Goal: Use online tool/utility: Utilize a website feature to perform a specific function

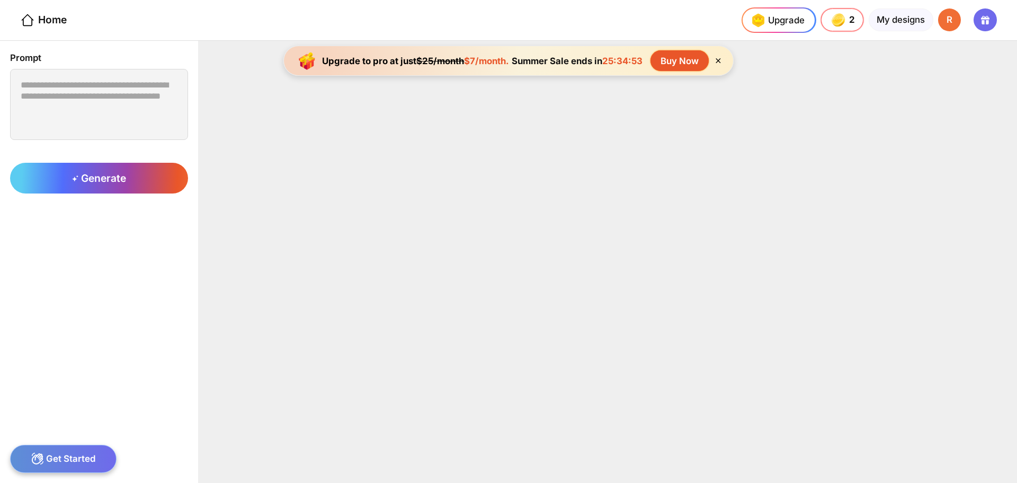
click at [63, 11] on div "Home" at bounding box center [33, 20] width 67 height 40
click at [60, 19] on div "Home" at bounding box center [43, 20] width 47 height 15
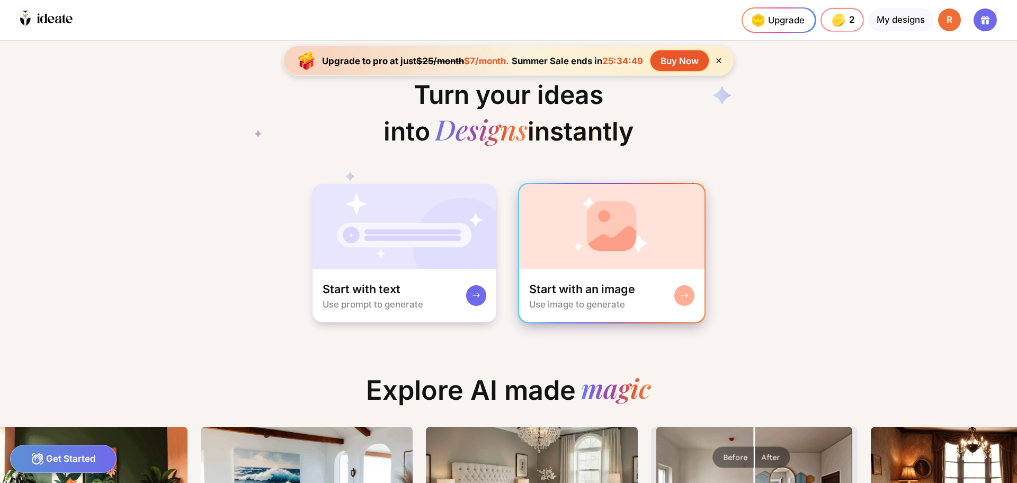
click at [618, 236] on img at bounding box center [612, 226] width 186 height 85
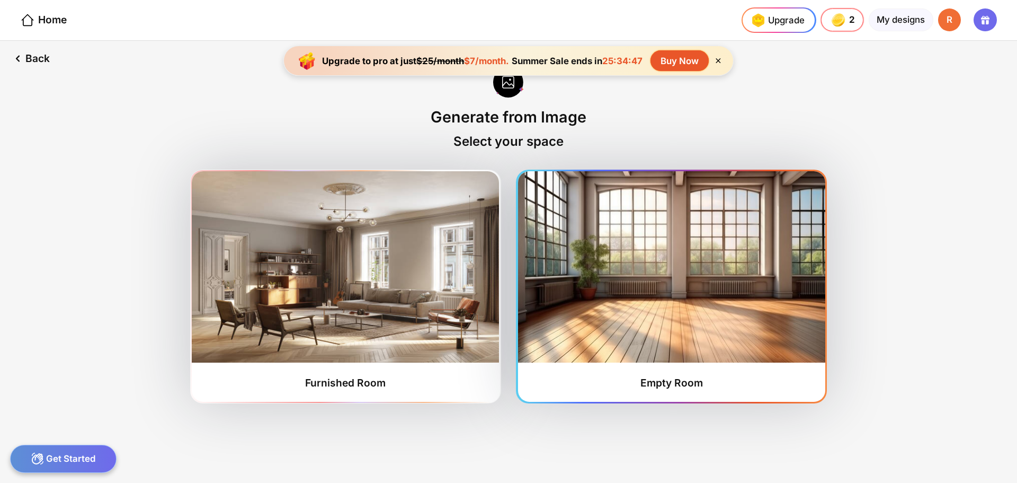
click at [611, 254] on img at bounding box center [671, 266] width 307 height 191
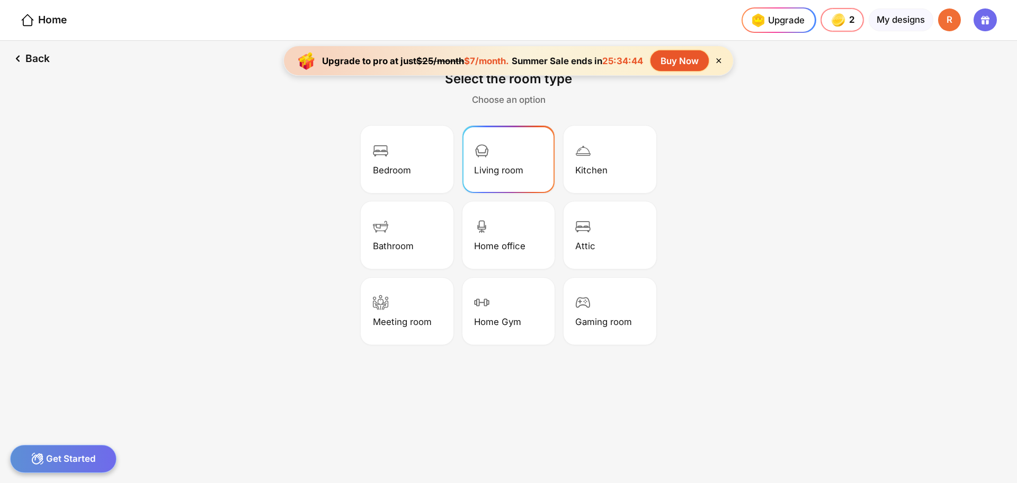
click at [505, 162] on div "Living room" at bounding box center [508, 160] width 89 height 64
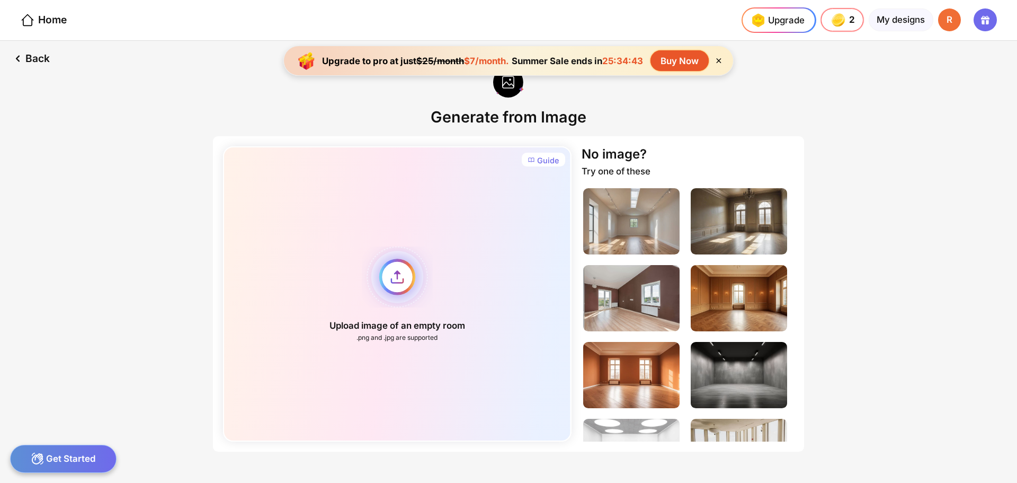
click at [396, 273] on div "Upload image of an empty room .png and .jpg are supported" at bounding box center [397, 293] width 348 height 295
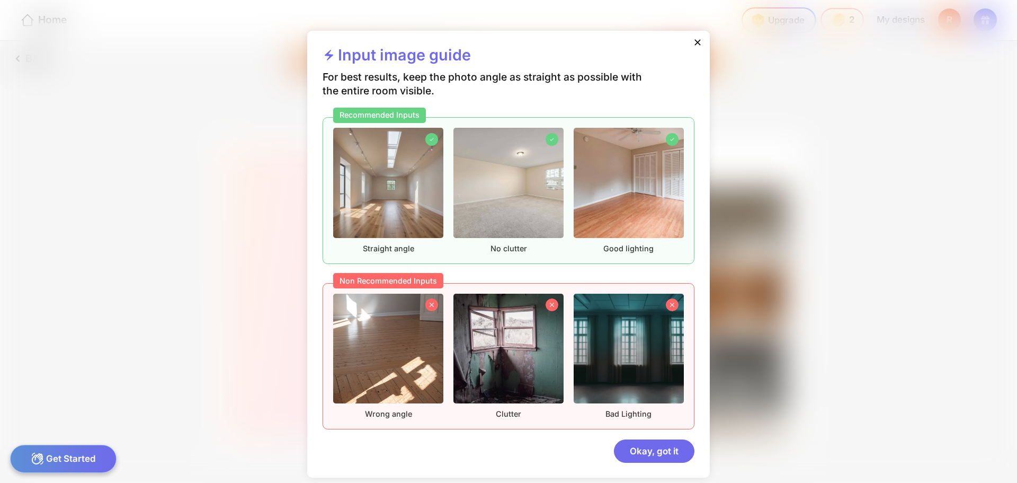
click at [696, 39] on icon at bounding box center [698, 42] width 11 height 11
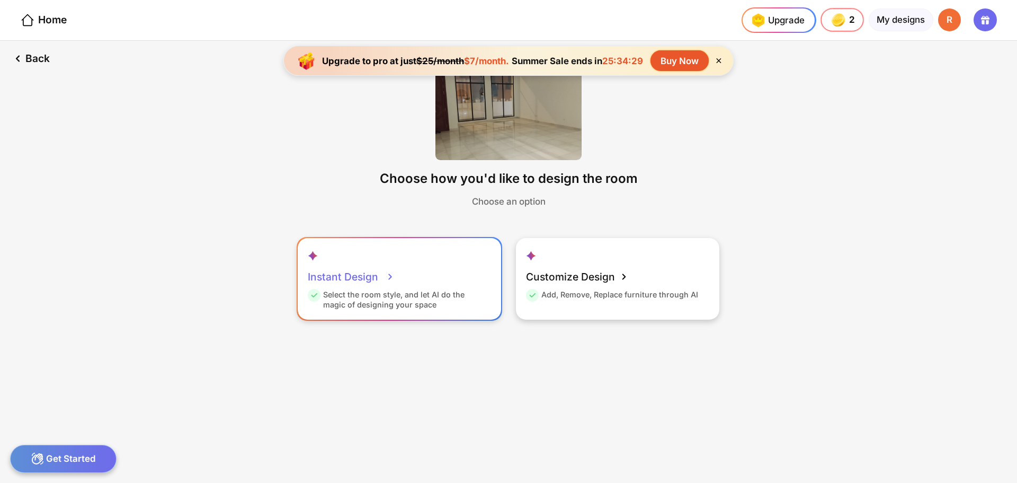
click at [436, 281] on div "Instant Design Select the room style, and let AI do the magic of designing your…" at bounding box center [399, 279] width 203 height 82
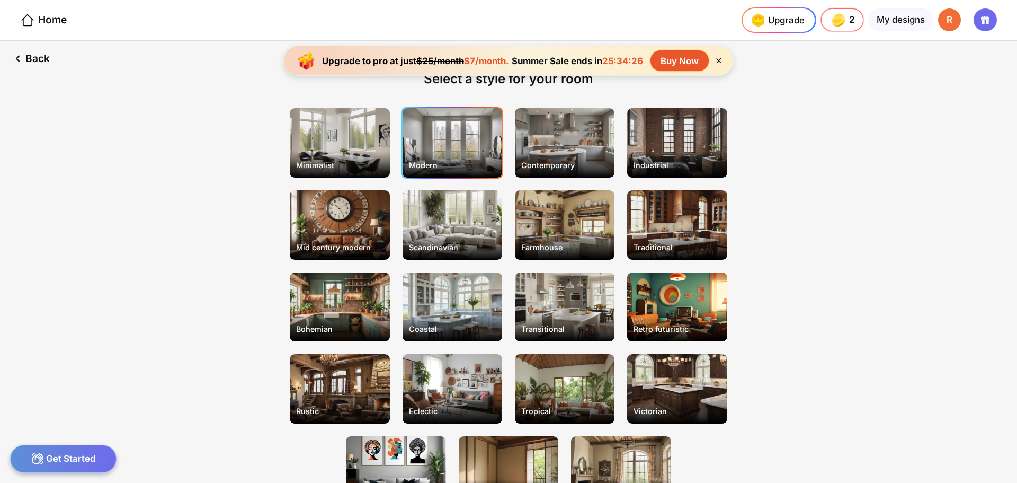
click at [433, 143] on div "Modern" at bounding box center [453, 142] width 100 height 69
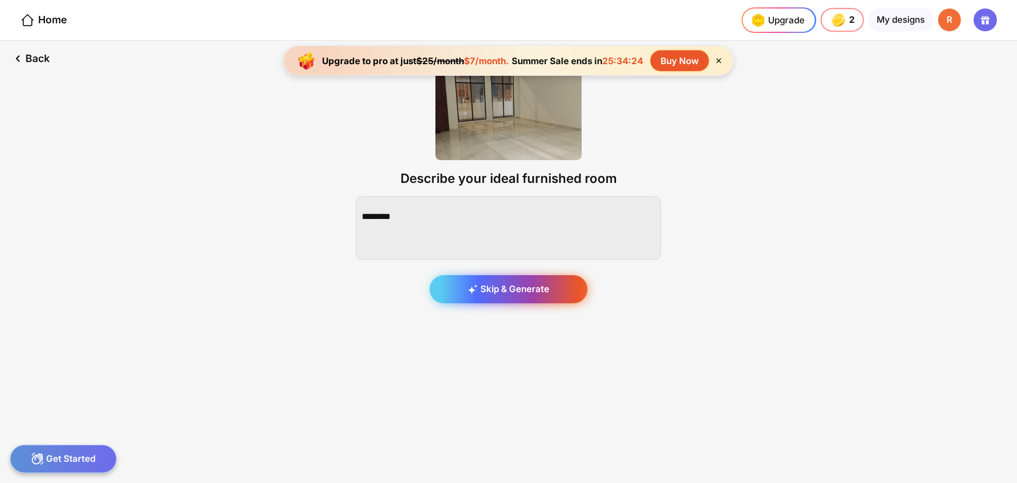
click at [538, 282] on div "Skip & Generate" at bounding box center [509, 289] width 158 height 29
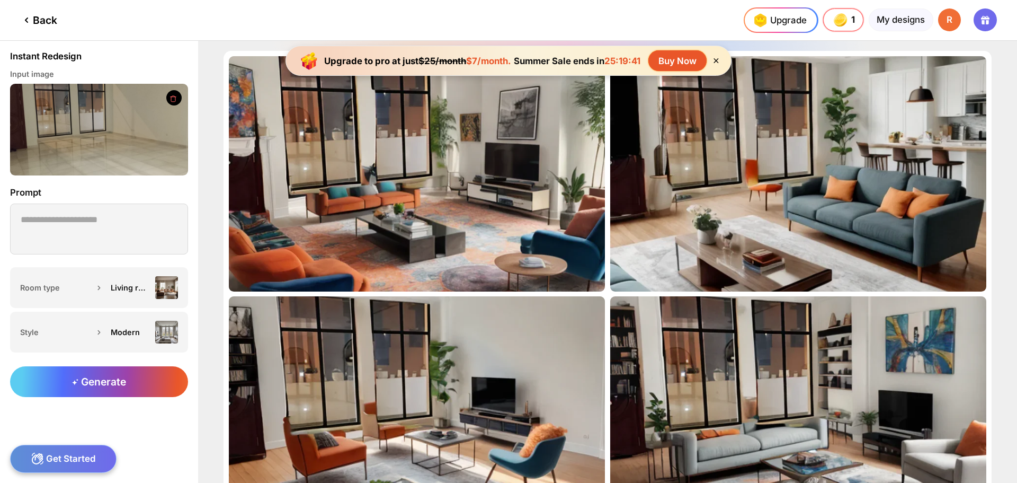
click at [0, 0] on div at bounding box center [0, 0] width 0 height 0
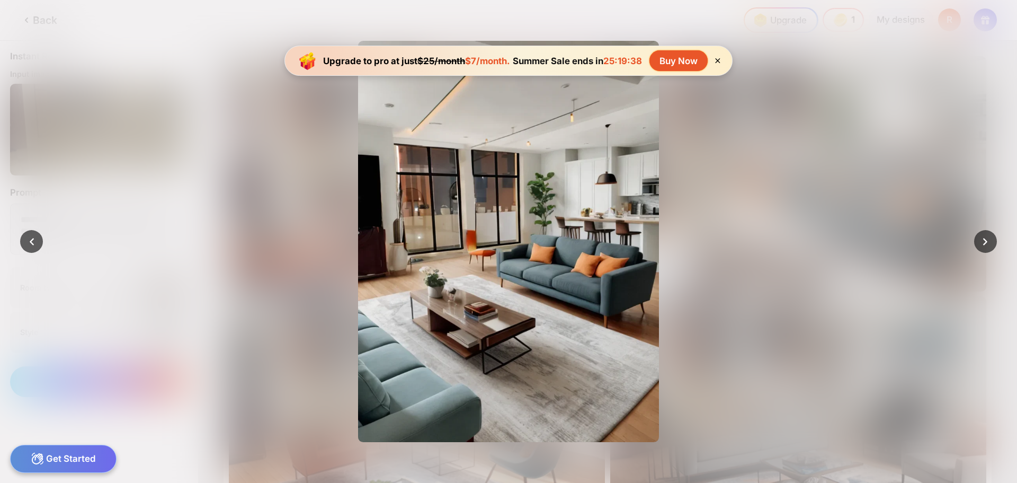
click at [213, 125] on div "Edit Design" at bounding box center [508, 241] width 610 height 401
click at [35, 243] on div at bounding box center [26, 241] width 23 height 23
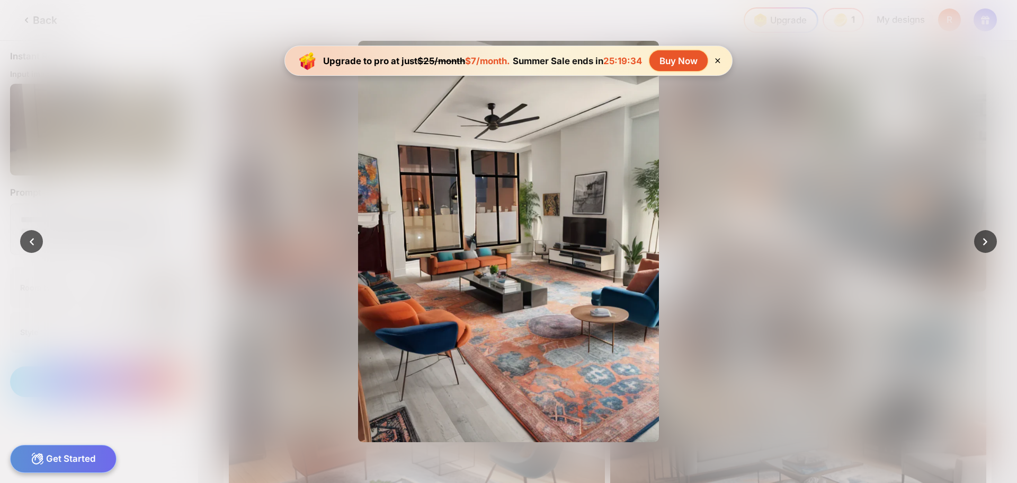
click at [722, 60] on icon at bounding box center [717, 60] width 9 height 9
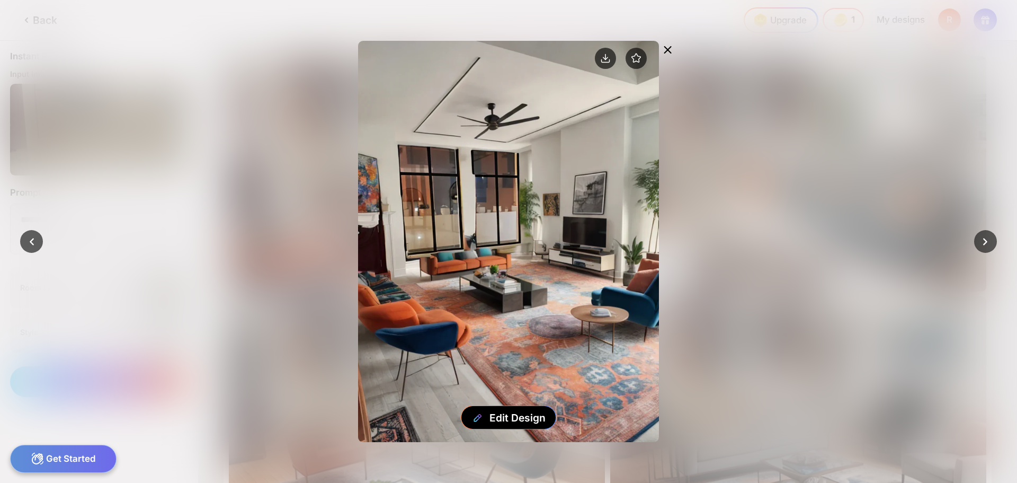
click at [670, 54] on icon at bounding box center [668, 49] width 13 height 13
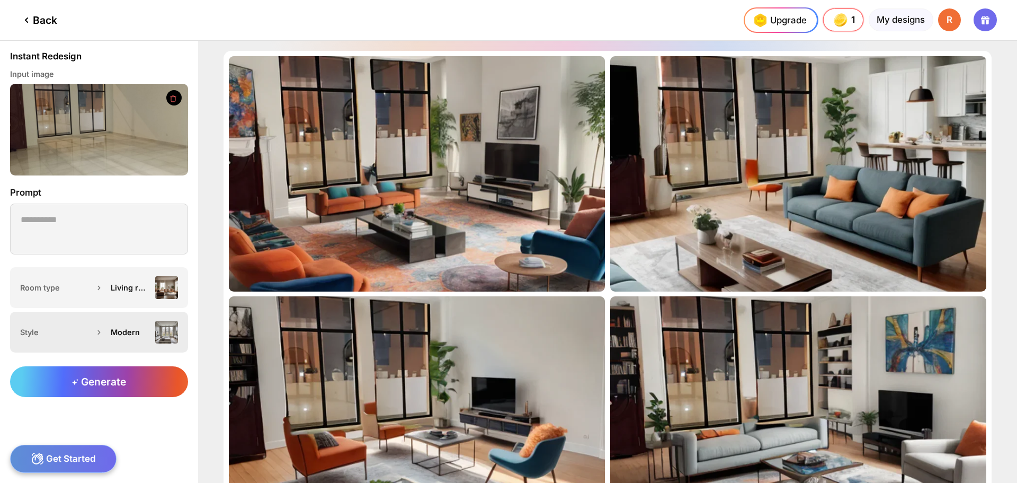
click at [108, 322] on div "Modern" at bounding box center [141, 332] width 73 height 23
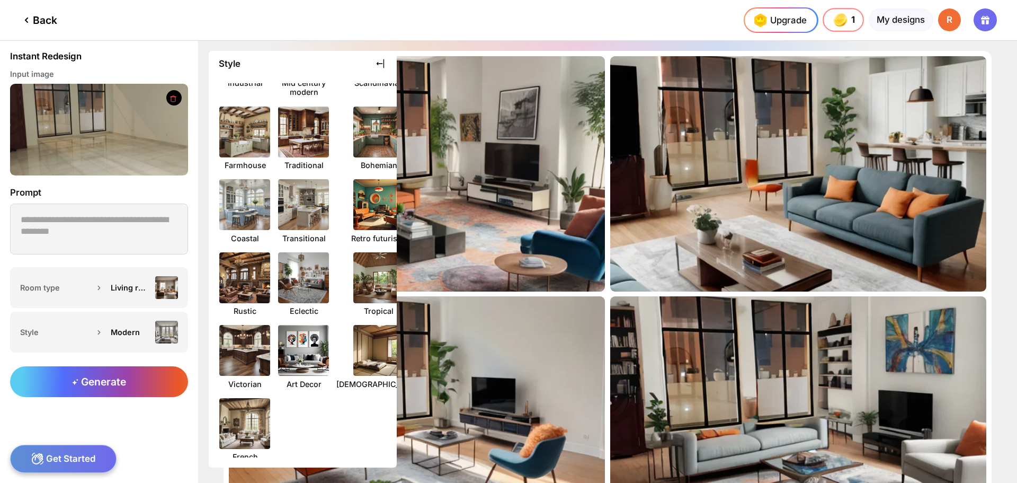
scroll to position [157, 0]
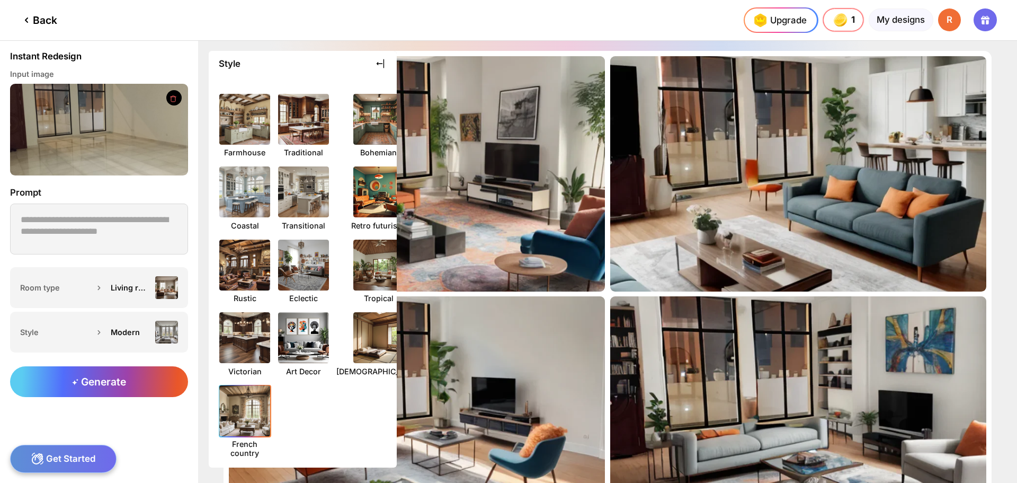
click at [249, 417] on img at bounding box center [245, 411] width 56 height 56
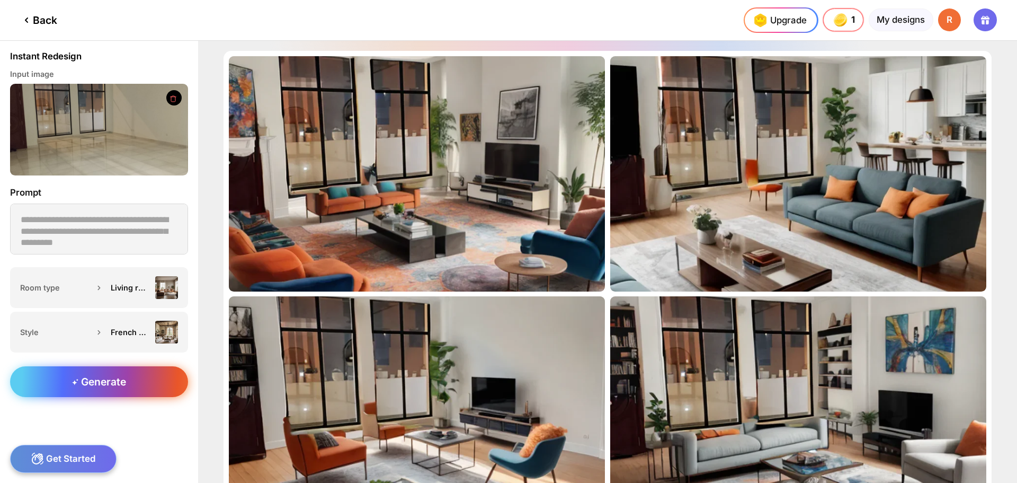
click at [95, 384] on span "Generate" at bounding box center [99, 381] width 54 height 13
